Goal: Contribute content: Add original content to the website for others to see

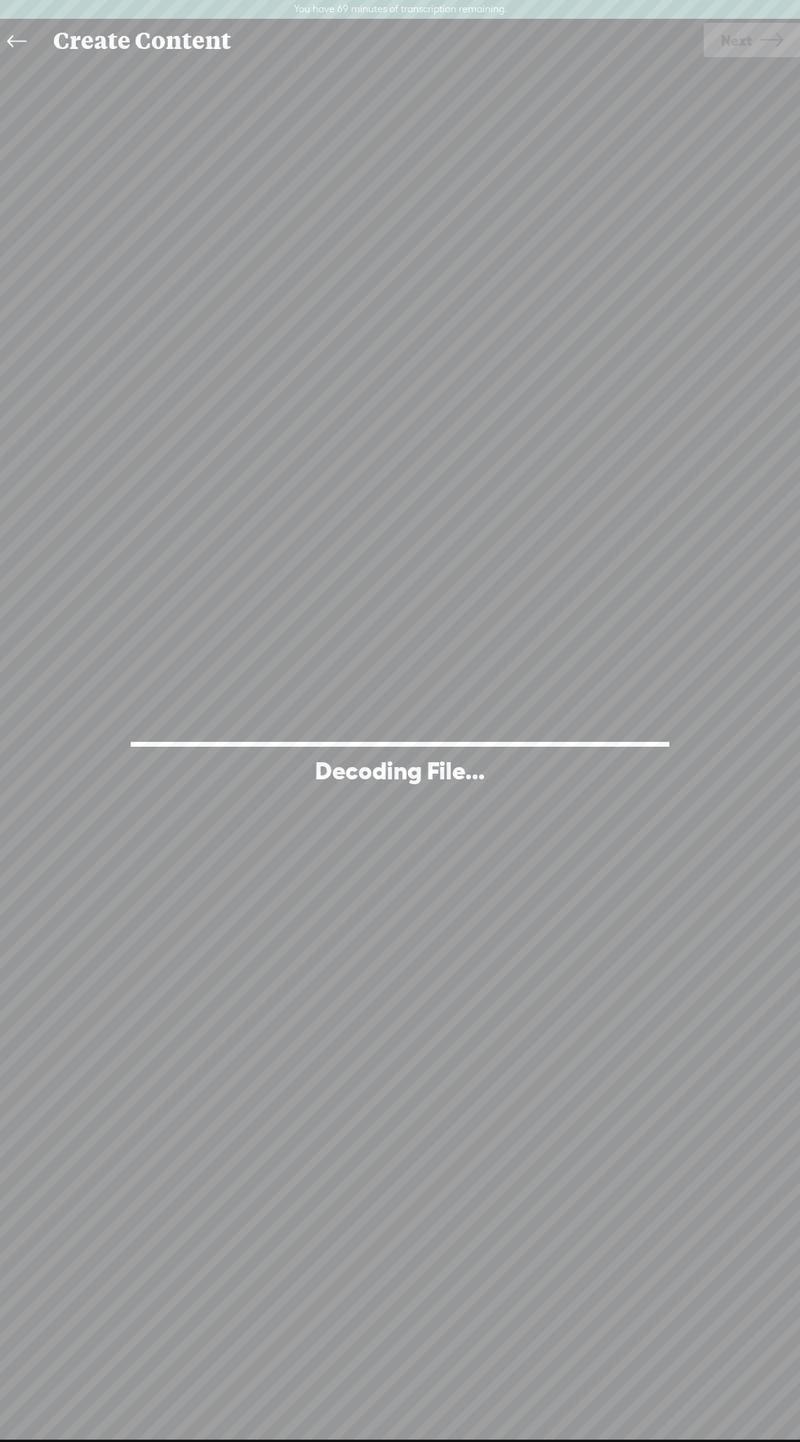
click at [11, 31] on icon at bounding box center [16, 42] width 19 height 37
click at [113, 58] on div "Create Content" at bounding box center [373, 41] width 662 height 42
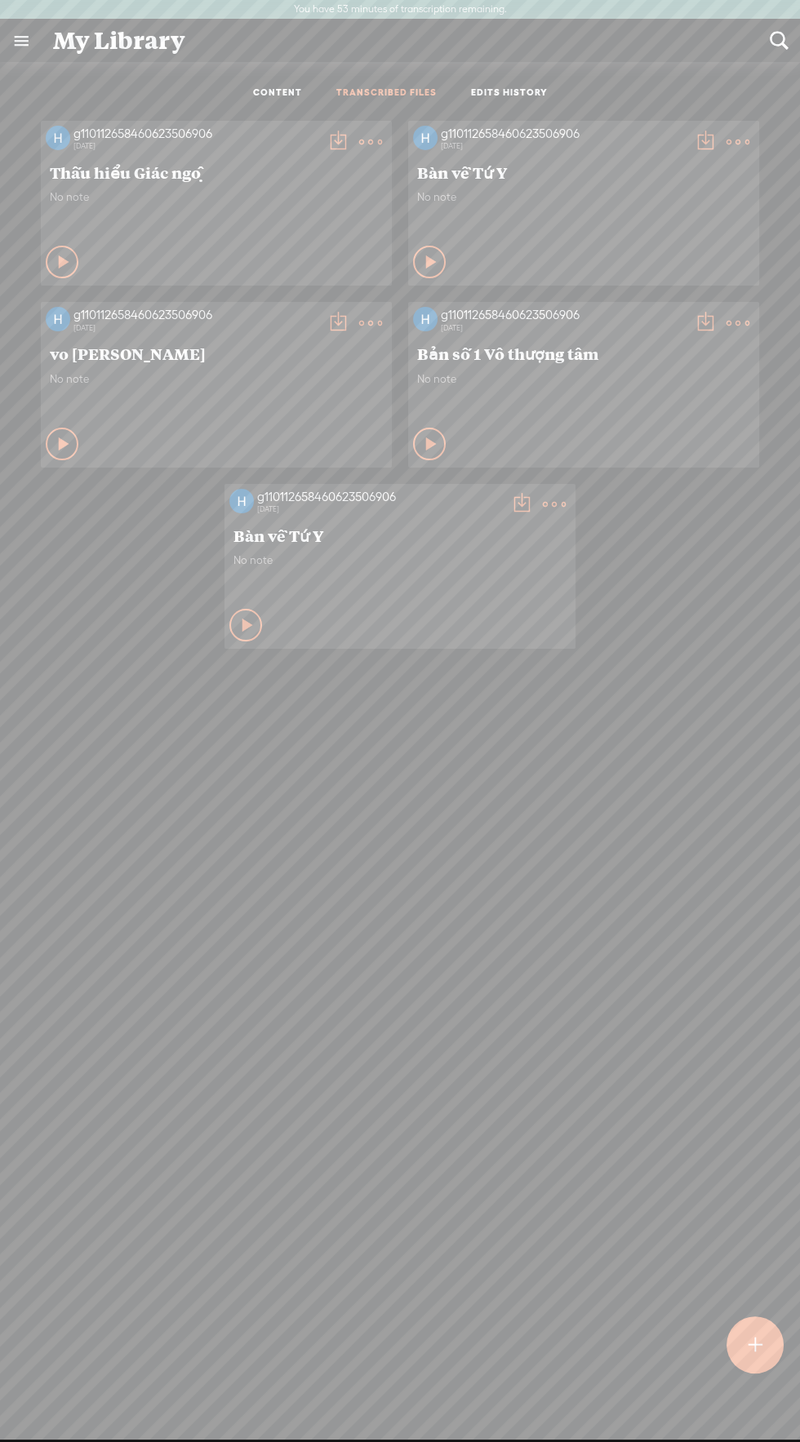
click at [397, 93] on link "TRANSCRIBED FILES" at bounding box center [386, 94] width 100 height 14
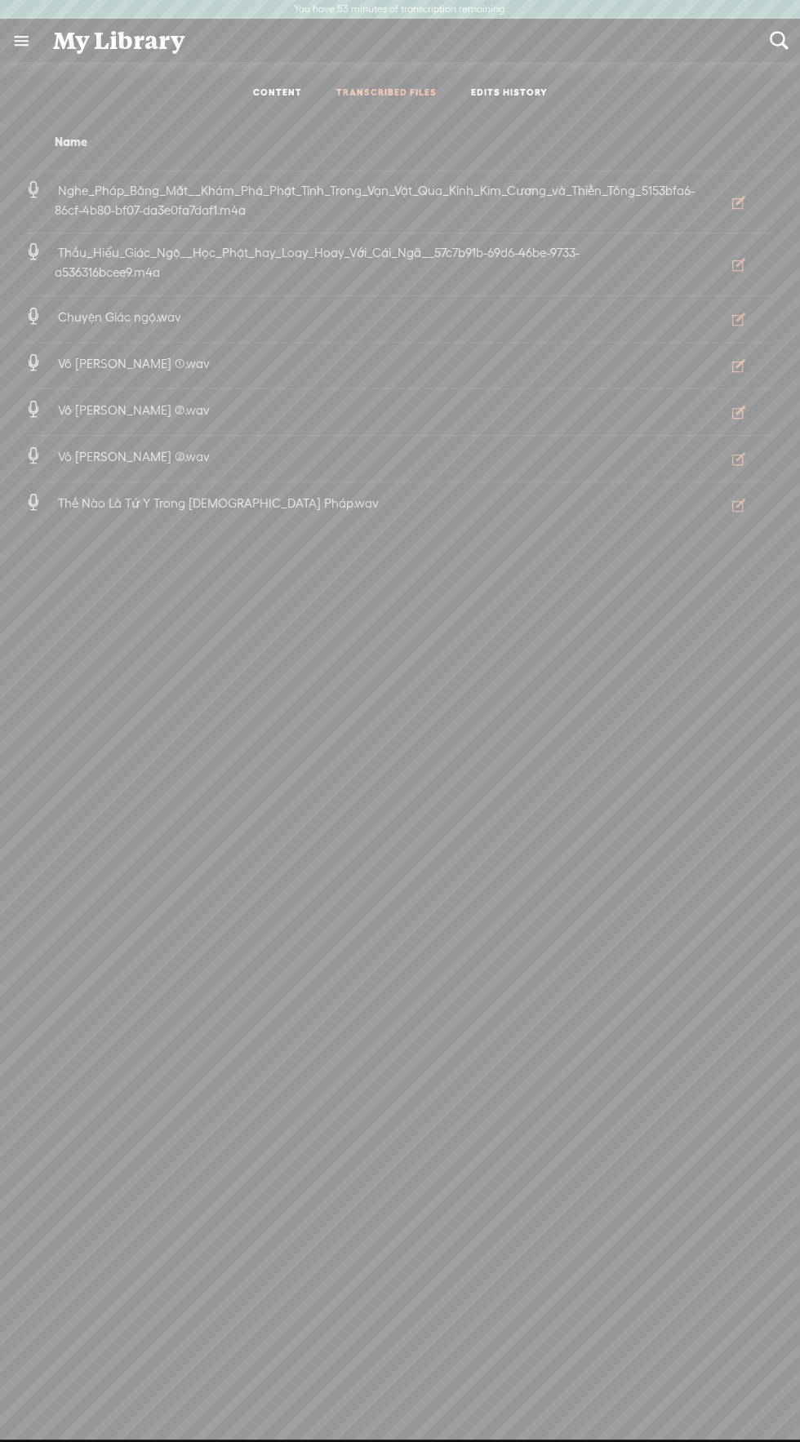
click at [299, 196] on span "Nghe_Pháp_Bằng_Mắt__Khám_Phá_Phật_Tính_Trong_Vạn_Vật_Qua_Kinh_Kim_Cương_và_Thiề…" at bounding box center [375, 200] width 640 height 33
click at [738, 202] on icon "button" at bounding box center [738, 202] width 16 height 16
